Goal: Task Accomplishment & Management: Complete application form

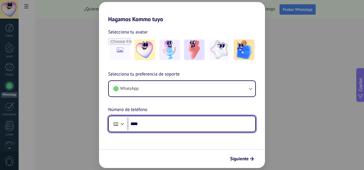
click at [231, 123] on input "****" at bounding box center [192, 123] width 128 height 13
type input "**********"
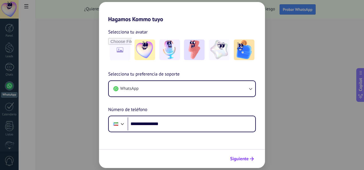
click at [242, 161] on span "Siguiente" at bounding box center [239, 159] width 19 height 4
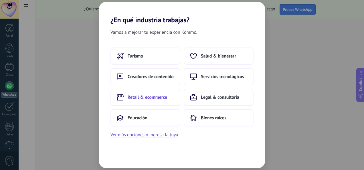
click at [149, 97] on span "Retail & ecommerce" at bounding box center [148, 97] width 40 height 6
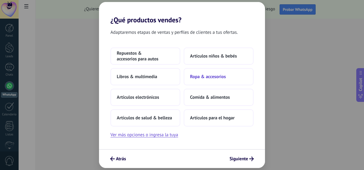
click at [198, 77] on span "Ropa & accesorios" at bounding box center [208, 77] width 36 height 6
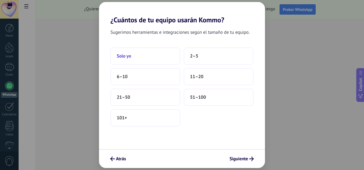
click at [165, 58] on button "Solo yo" at bounding box center [145, 56] width 70 height 17
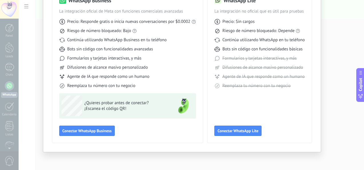
scroll to position [54, 0]
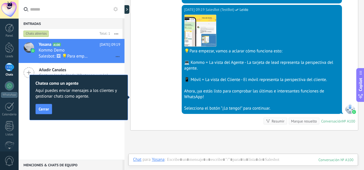
scroll to position [231, 0]
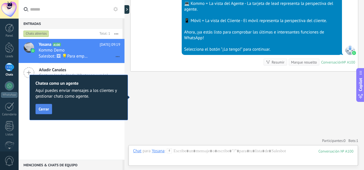
click at [47, 110] on span "Cerrar" at bounding box center [44, 109] width 10 height 4
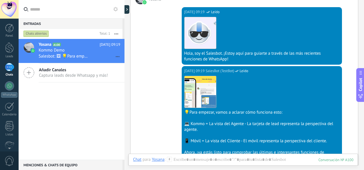
scroll to position [116, 0]
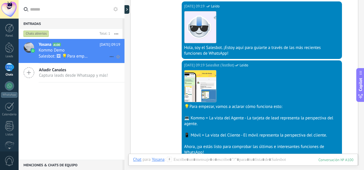
click at [109, 56] on icon at bounding box center [111, 56] width 7 height 7
click at [85, 48] on div at bounding box center [182, 85] width 364 height 170
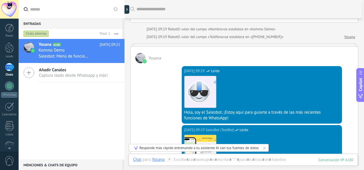
scroll to position [0, 0]
